Goal: Information Seeking & Learning: Understand process/instructions

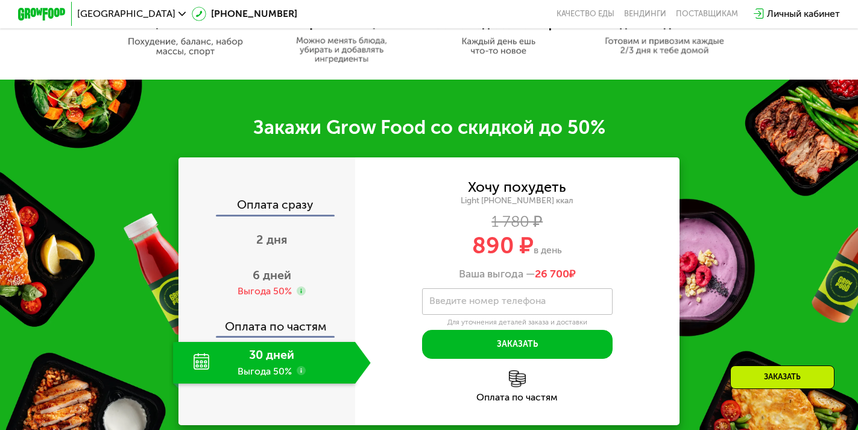
scroll to position [1025, 0]
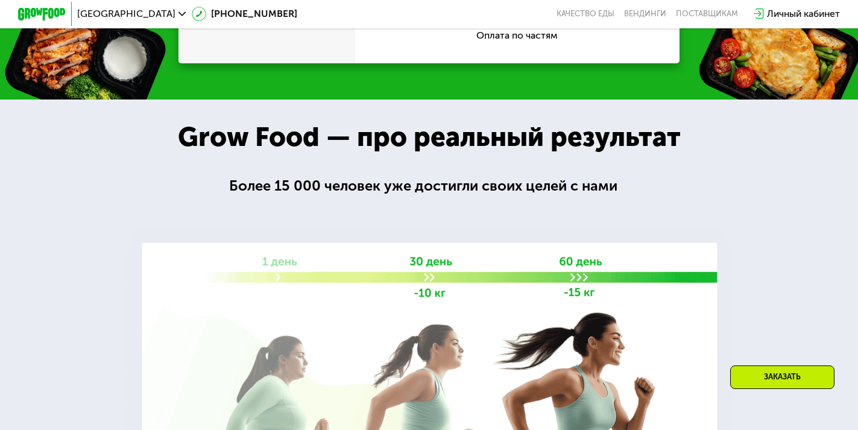
click at [259, 131] on div "Grow Food — про реальный результат" at bounding box center [429, 136] width 541 height 31
click at [344, 132] on div "Grow Food — про реальный результат" at bounding box center [429, 136] width 541 height 31
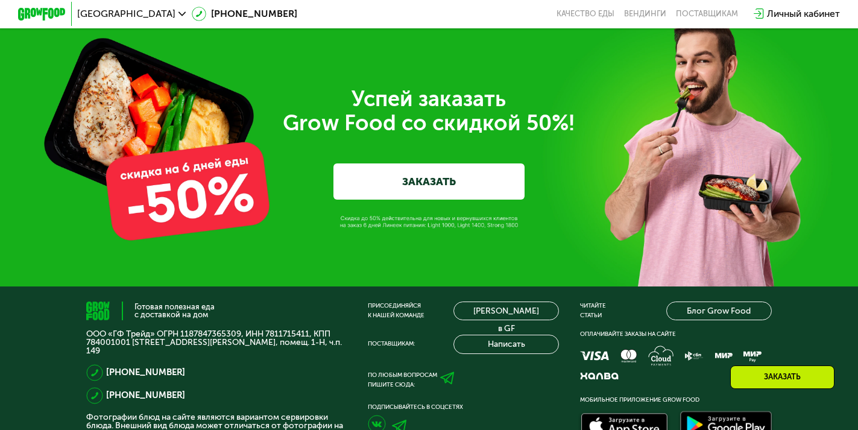
scroll to position [3969, 0]
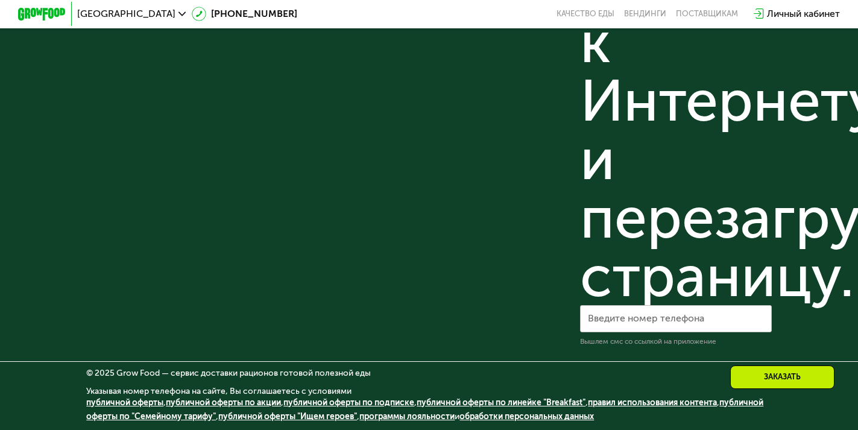
click at [349, 402] on link "публичной оферты по подписке" at bounding box center [349, 403] width 131 height 10
click at [215, 402] on link "публичной оферты по акции" at bounding box center [223, 403] width 115 height 10
click at [172, 414] on link "публичной оферты по "Семейному тарифу"" at bounding box center [424, 410] width 677 height 25
